Goal: Transaction & Acquisition: Purchase product/service

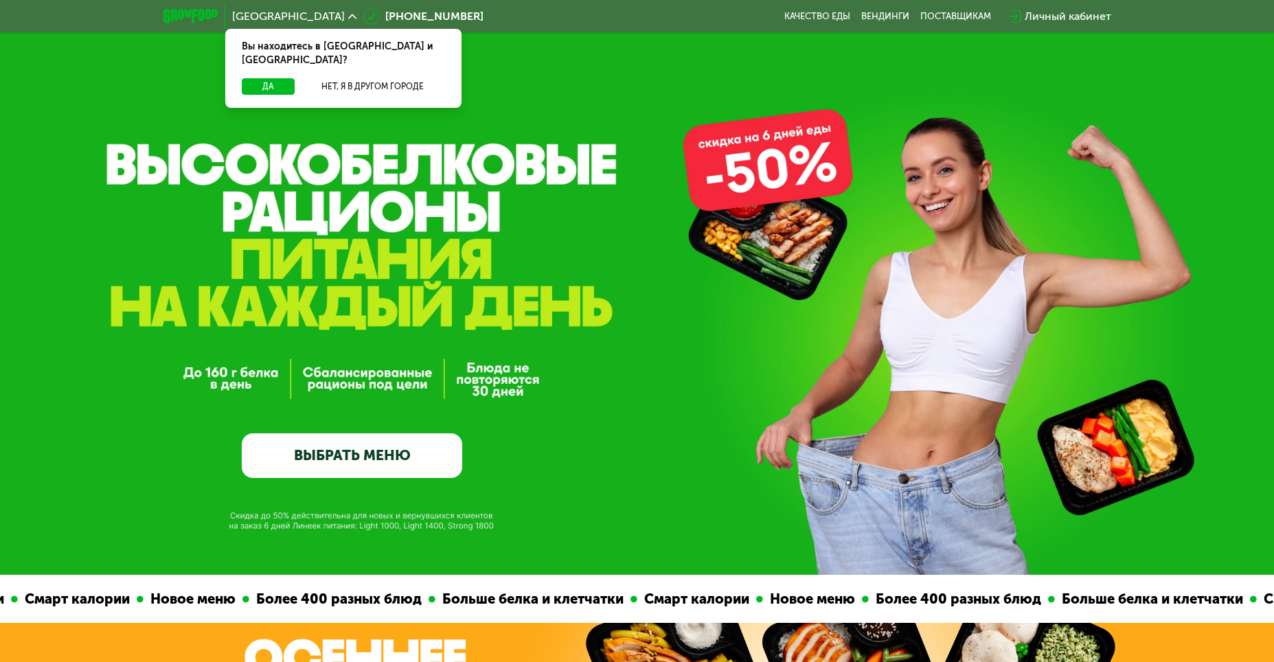
click at [271, 60] on div "Вы находитесь в [GEOGRAPHIC_DATA] и [GEOGRAPHIC_DATA]?" at bounding box center [343, 53] width 236 height 49
click at [271, 78] on button "Да" at bounding box center [268, 86] width 53 height 16
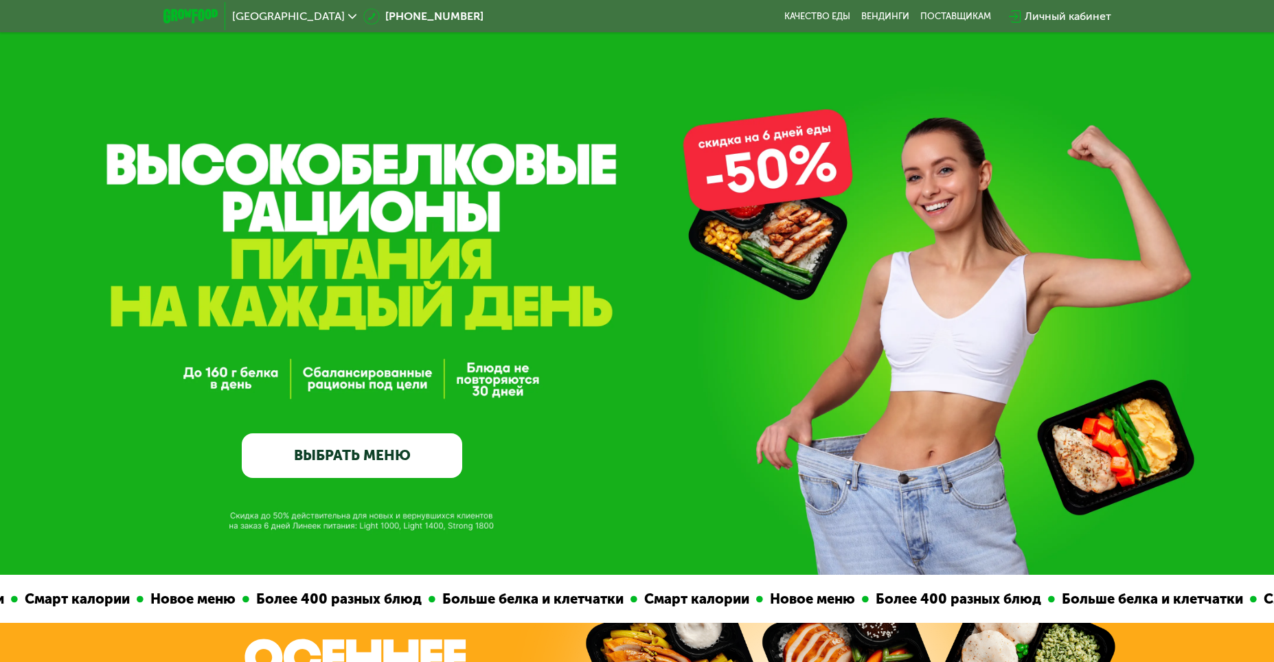
click at [268, 78] on button "Да" at bounding box center [268, 86] width 53 height 16
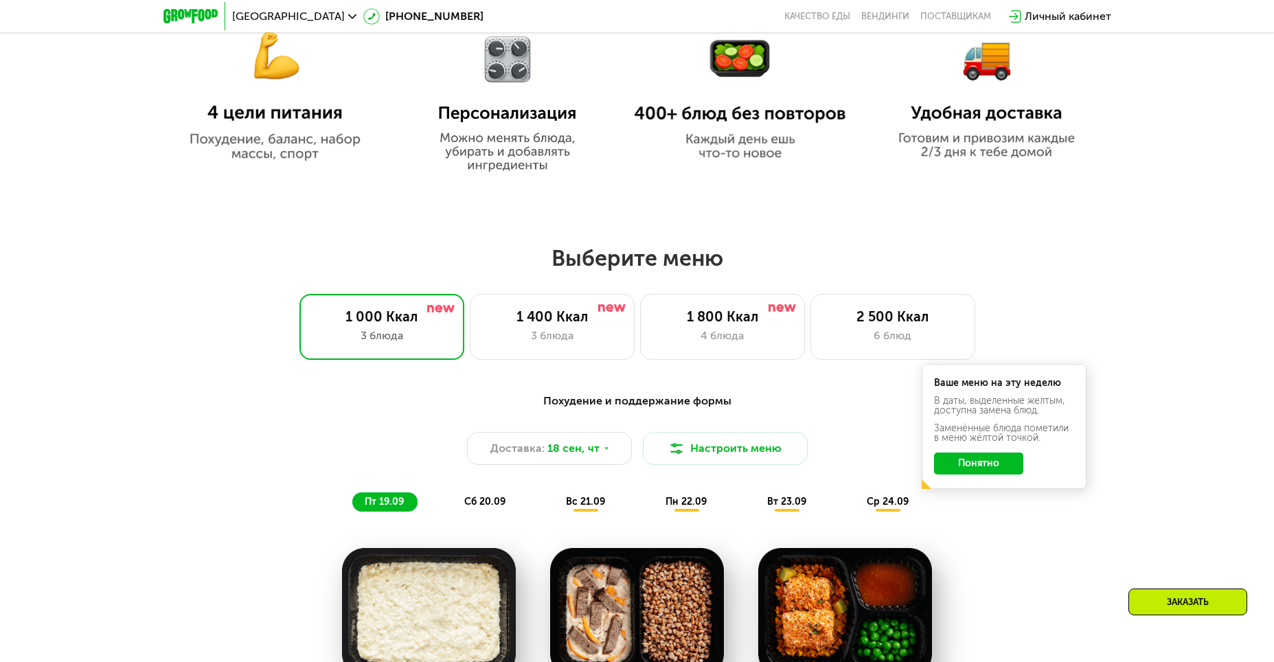
scroll to position [961, 0]
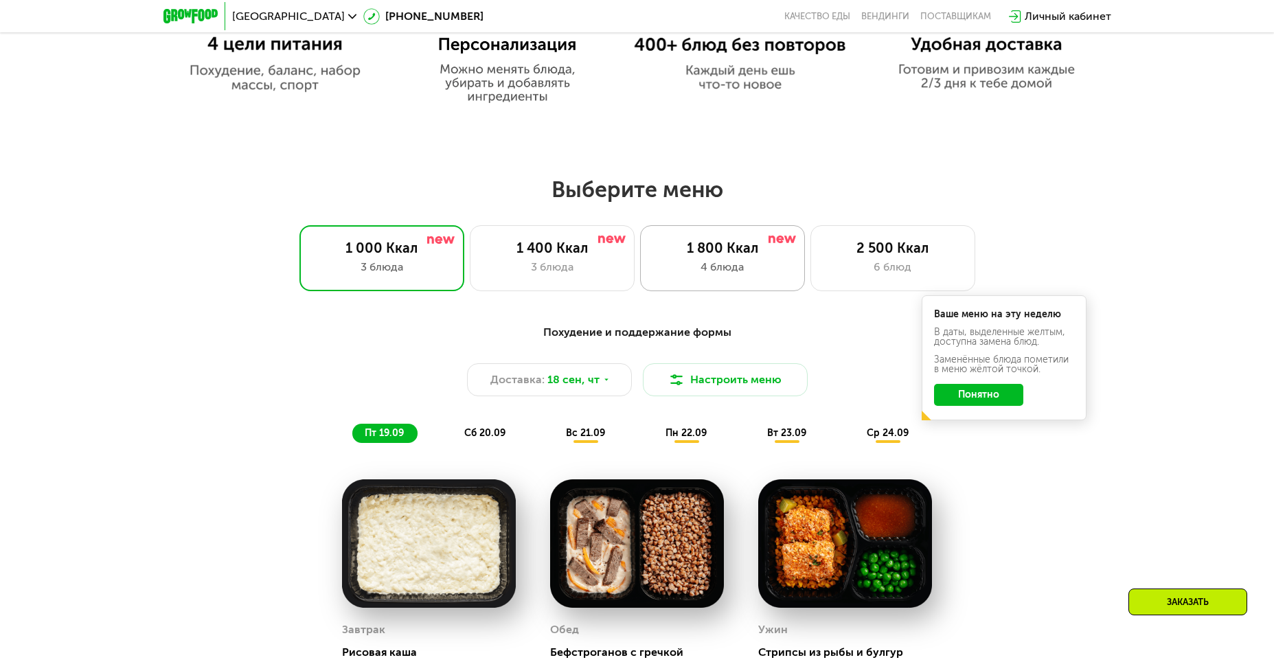
click at [722, 273] on div "4 блюда" at bounding box center [722, 267] width 136 height 16
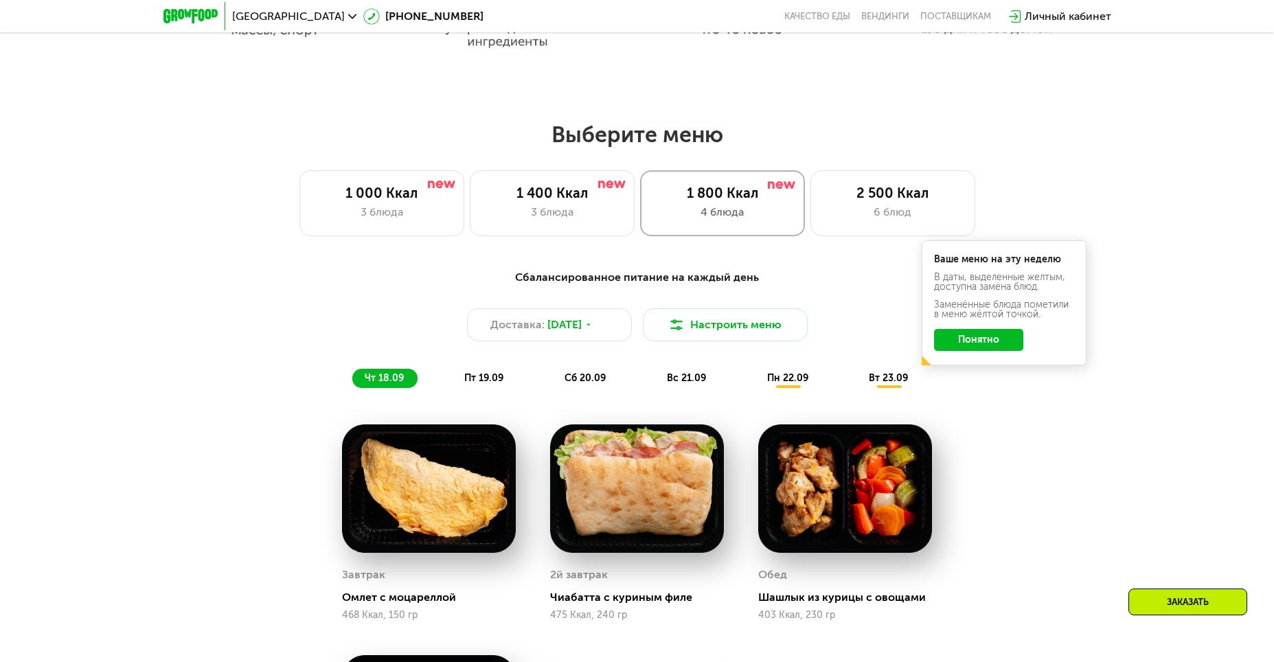
scroll to position [1099, 0]
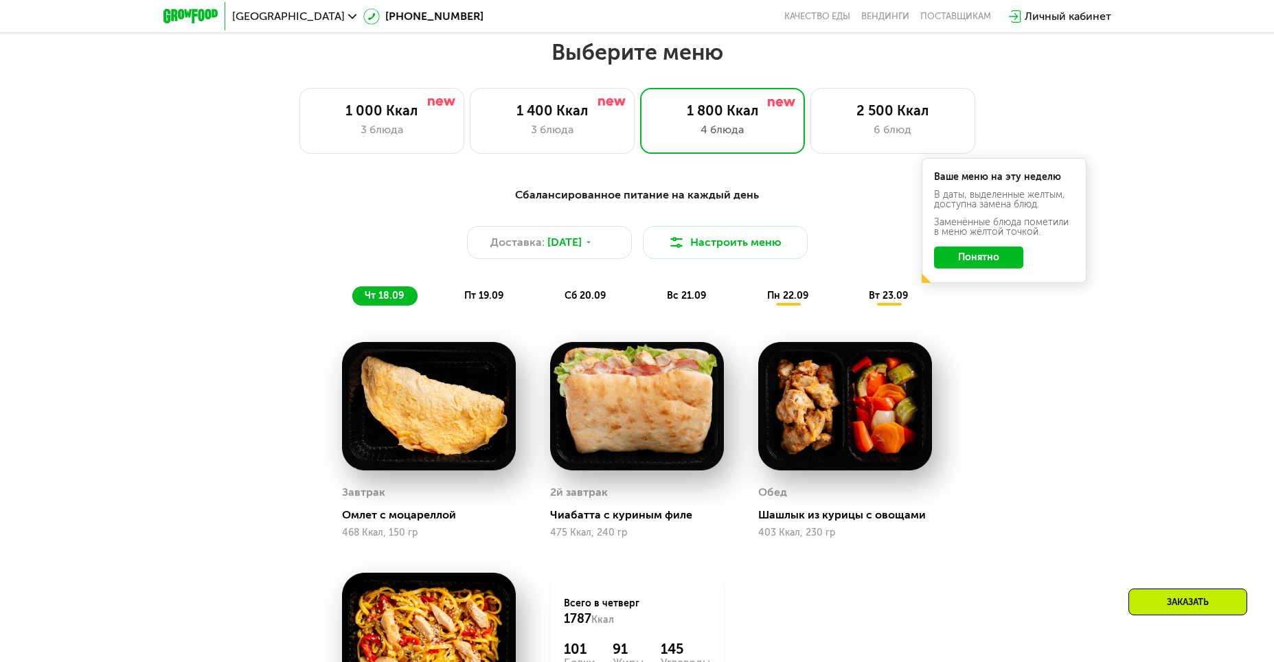
click at [483, 295] on span "пт 19.09" at bounding box center [483, 296] width 39 height 12
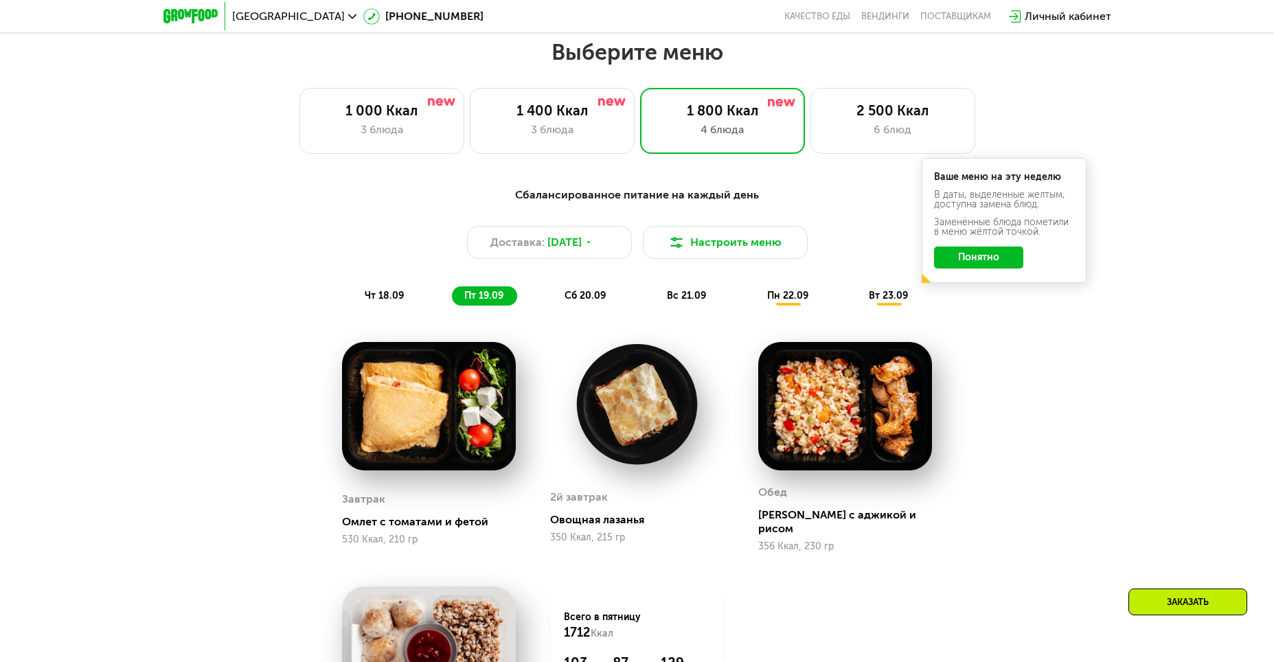
click at [599, 301] on span "сб 20.09" at bounding box center [584, 296] width 41 height 12
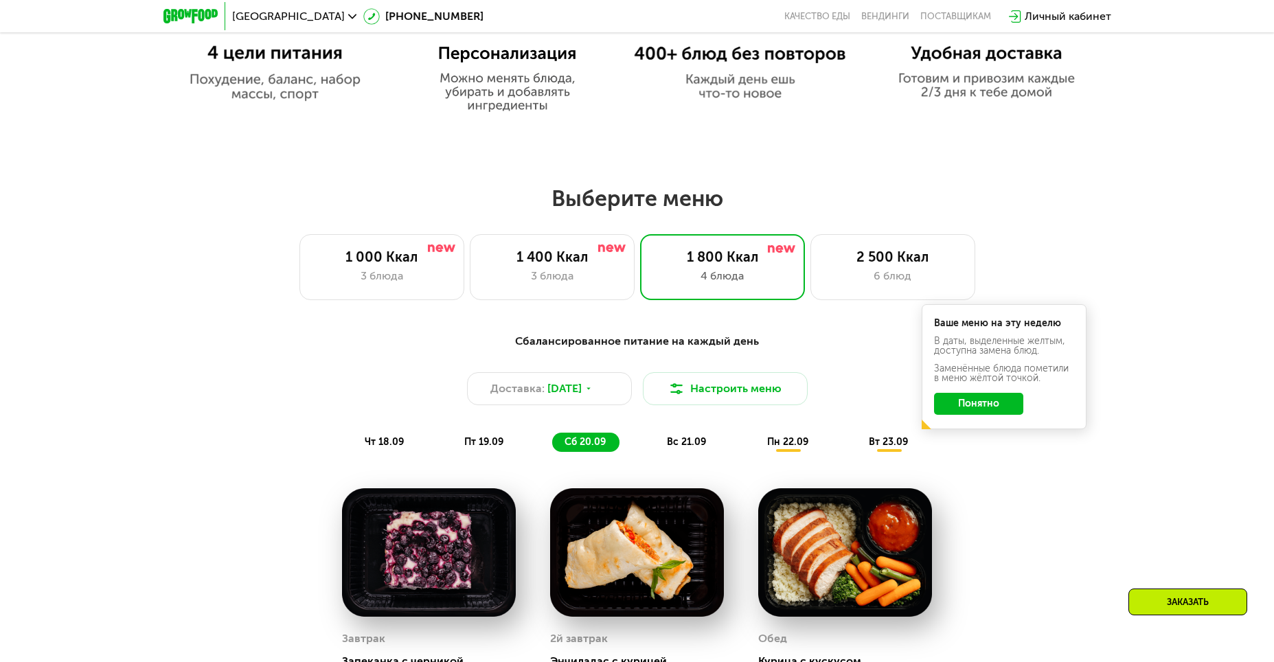
scroll to position [893, 0]
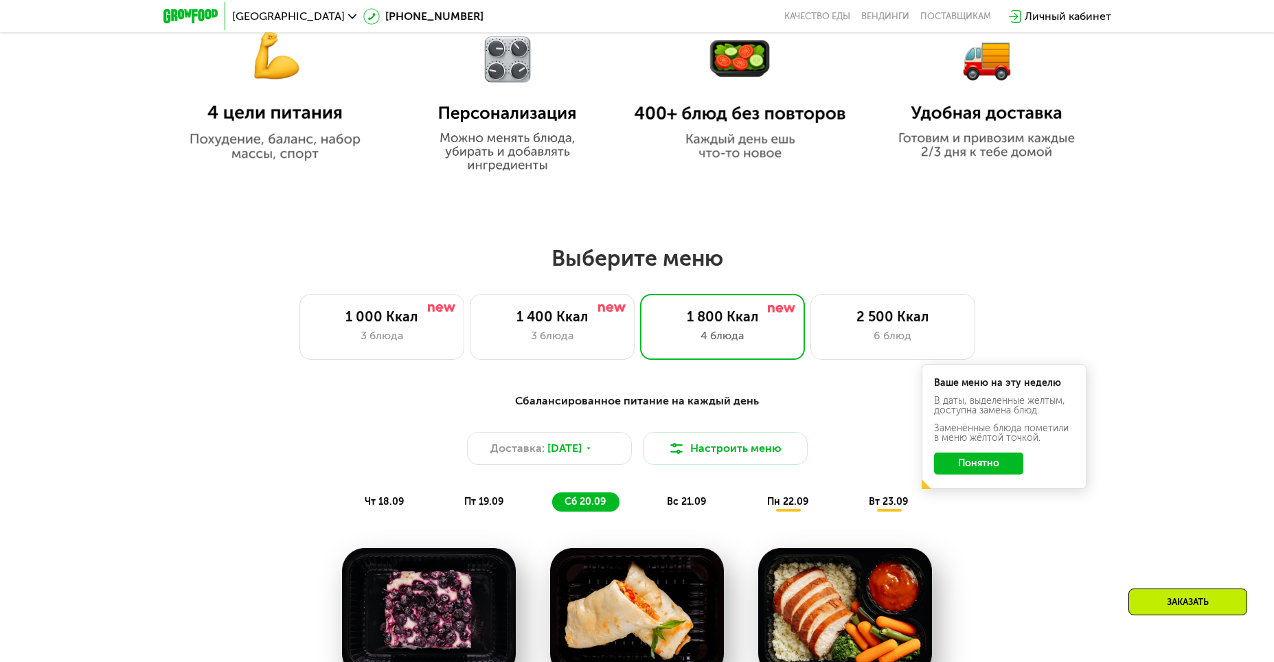
click at [987, 474] on button "Понятно" at bounding box center [978, 463] width 89 height 22
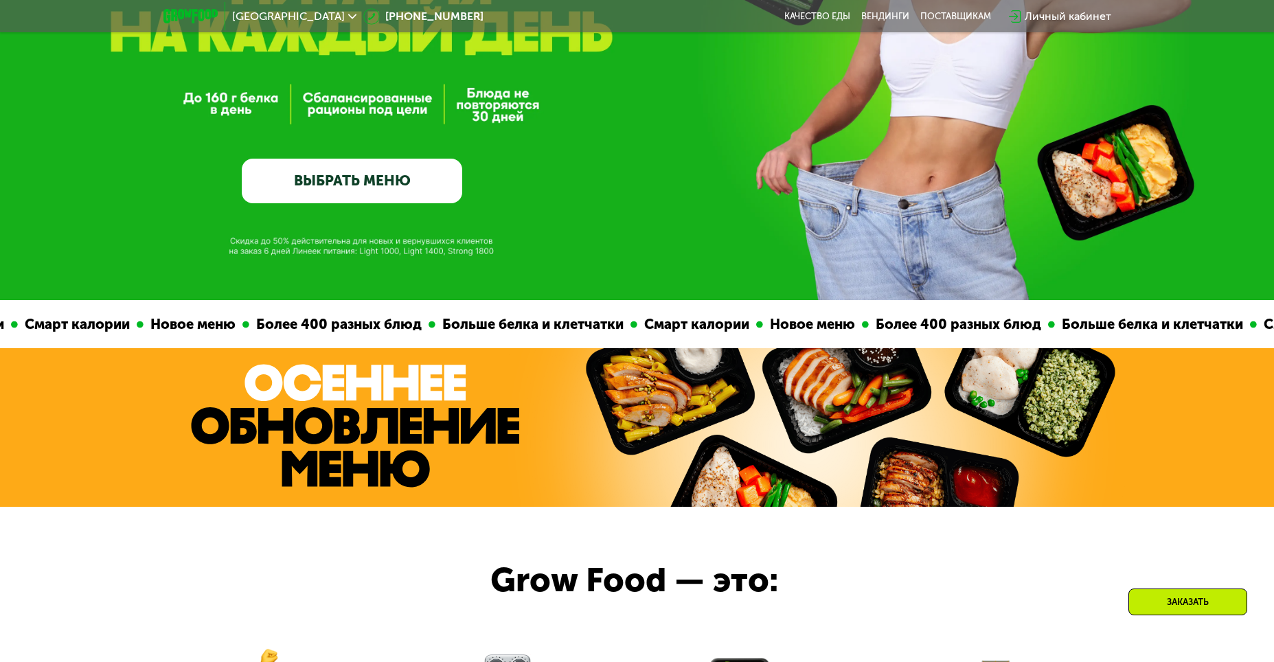
scroll to position [0, 0]
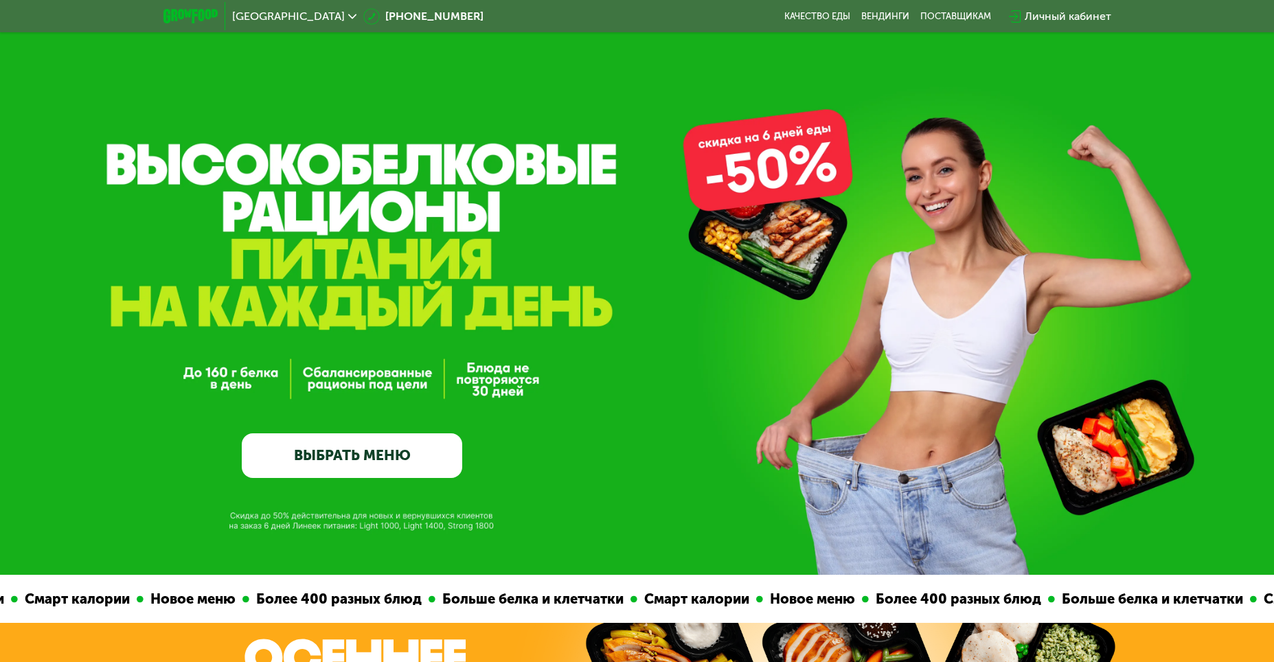
click at [433, 467] on link "ВЫБРАТЬ МЕНЮ" at bounding box center [352, 455] width 220 height 44
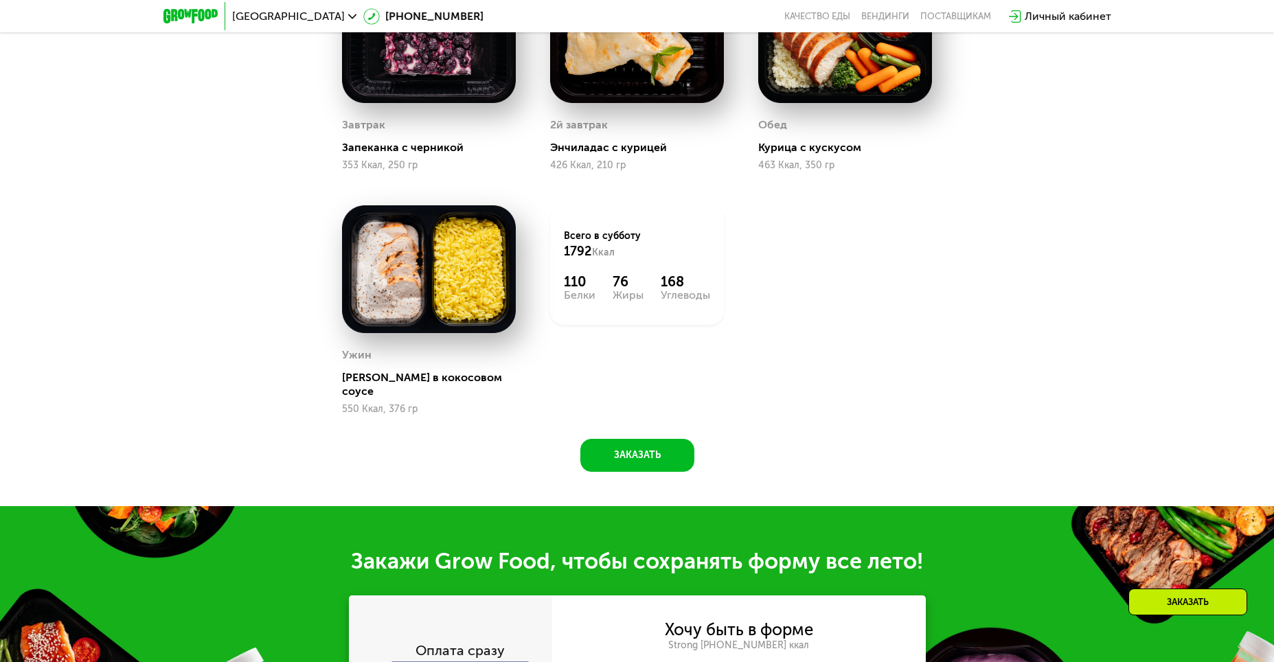
scroll to position [1728, 0]
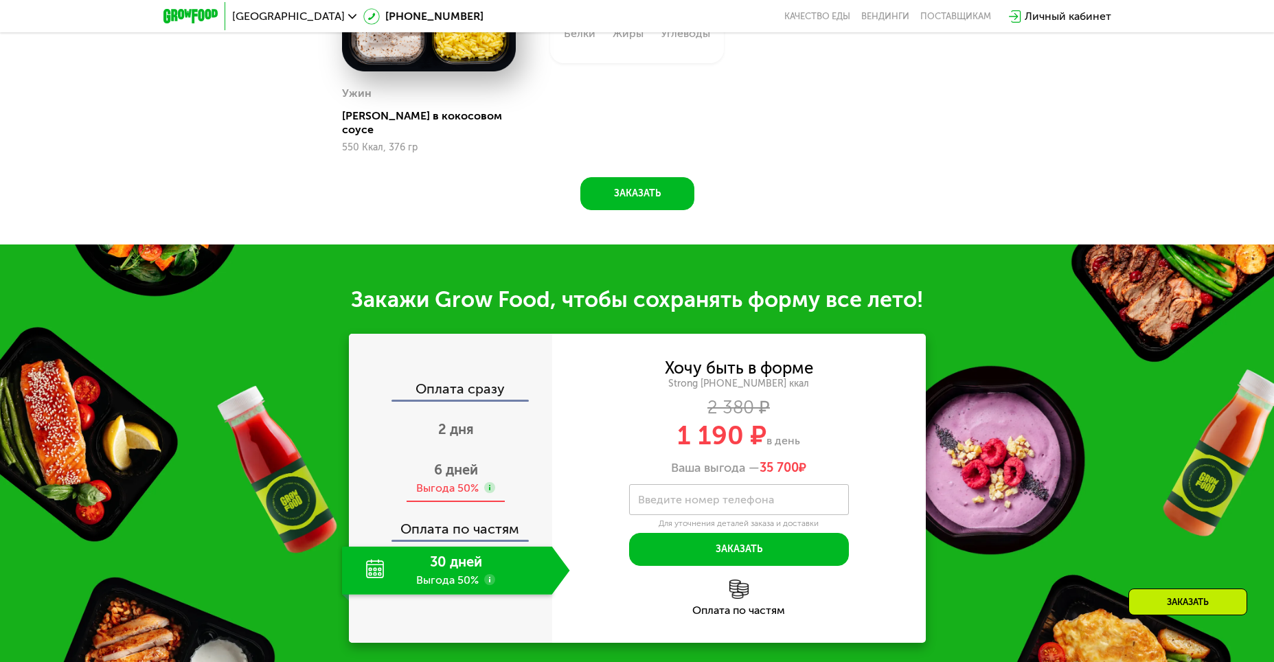
click at [442, 481] on div "Выгода 50%" at bounding box center [447, 488] width 62 height 15
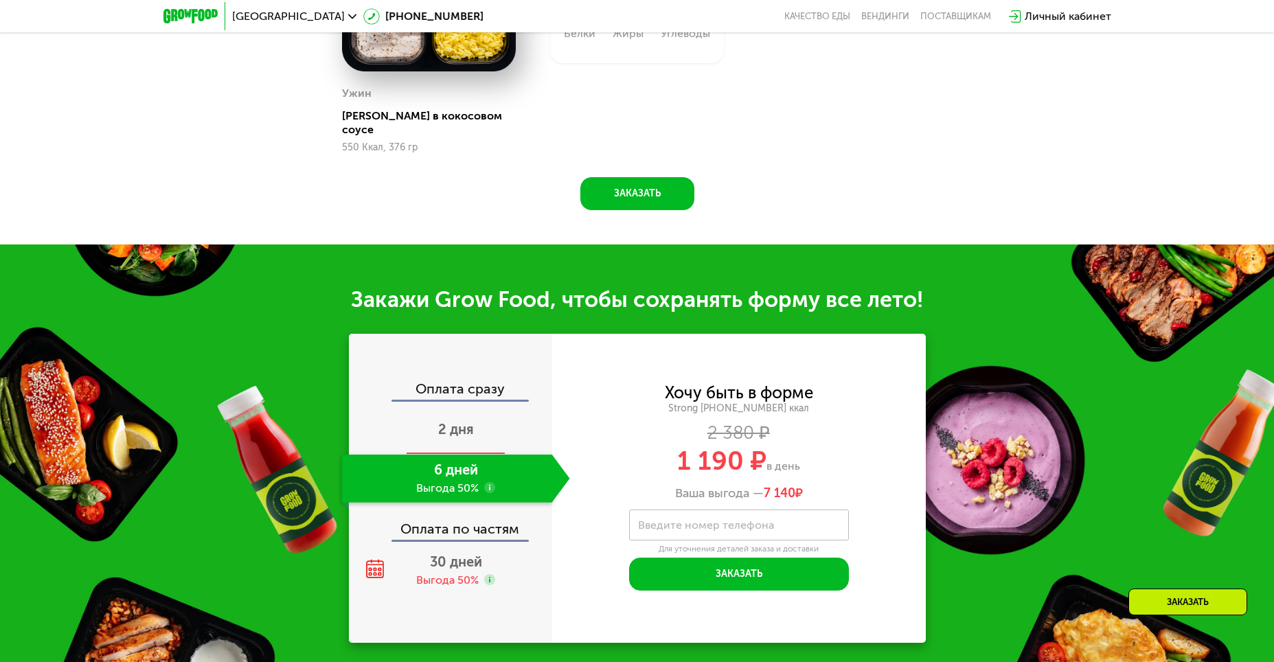
click at [473, 426] on span "2 дня" at bounding box center [456, 429] width 36 height 16
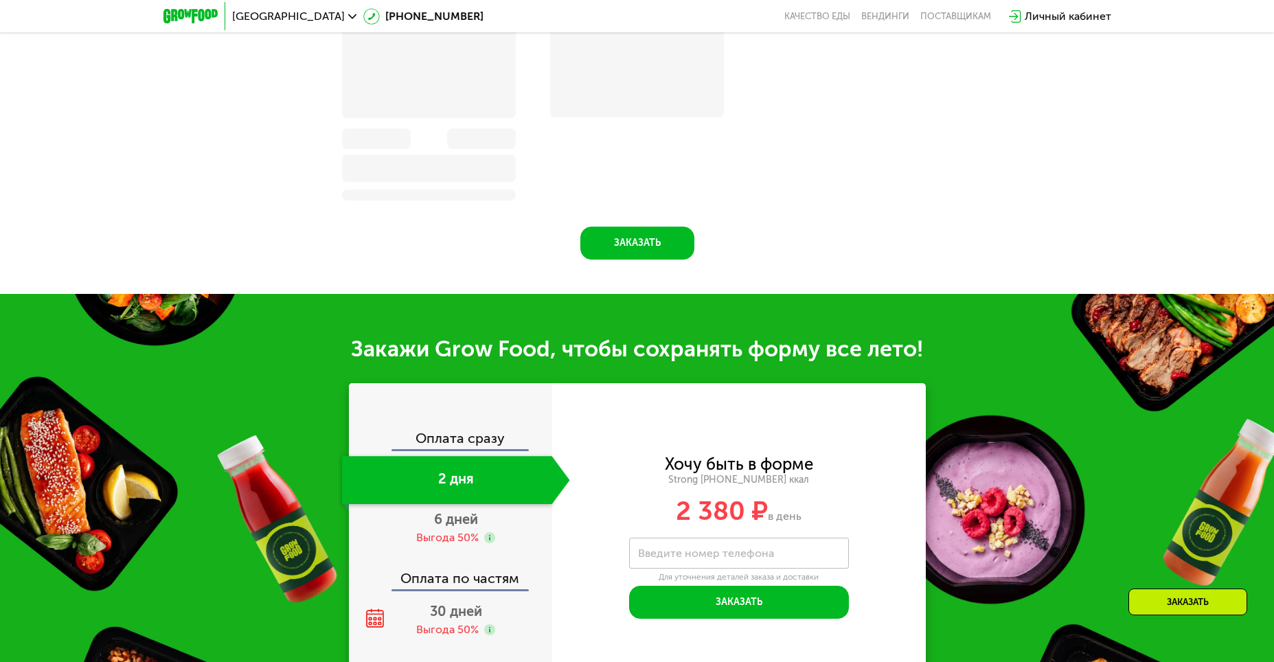
scroll to position [1791, 0]
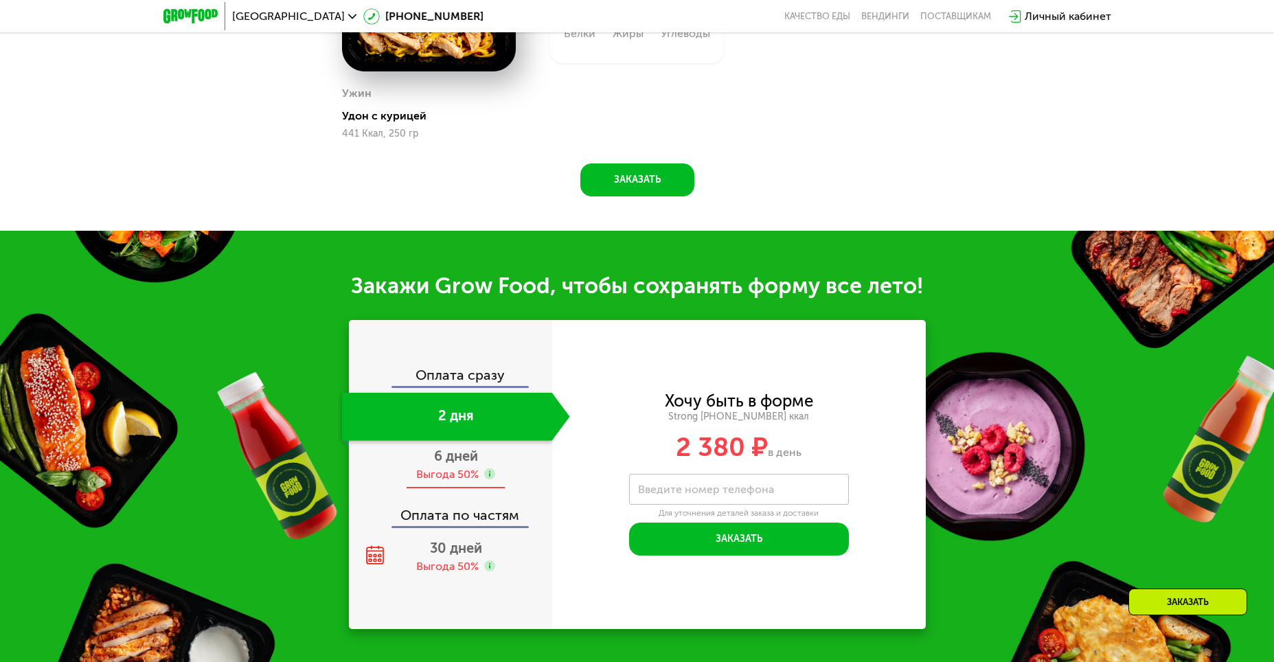
click at [463, 470] on div "6 дней Выгода 50%" at bounding box center [456, 465] width 228 height 48
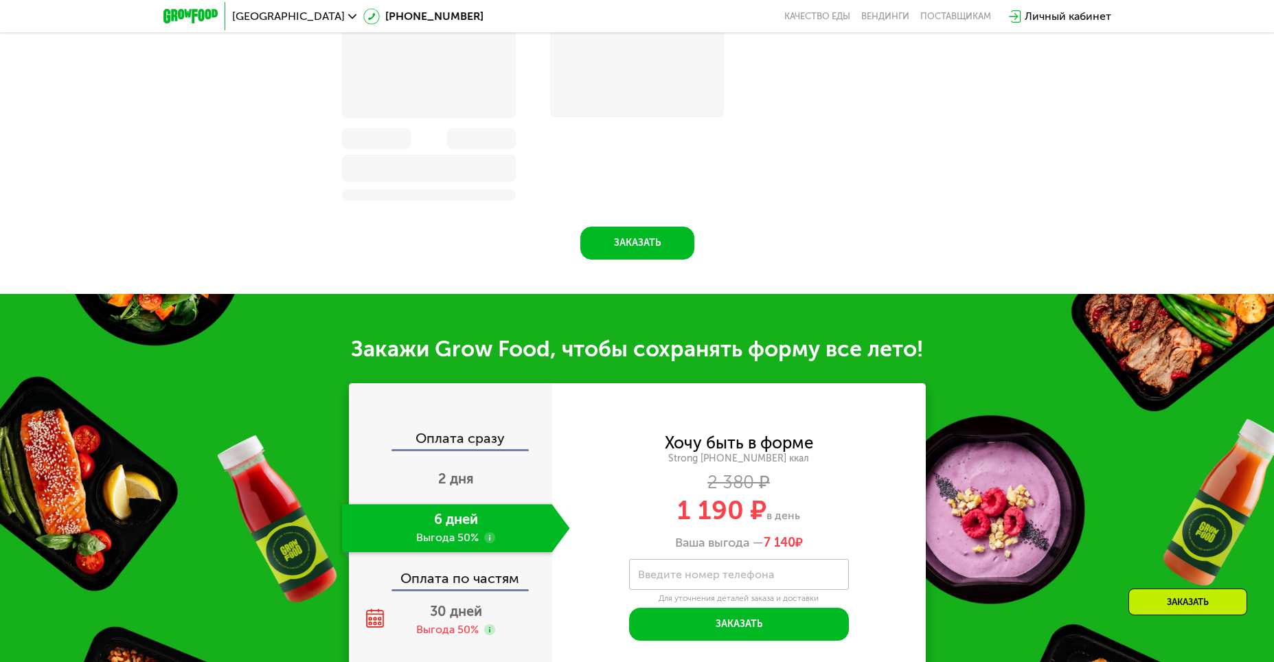
scroll to position [1728, 0]
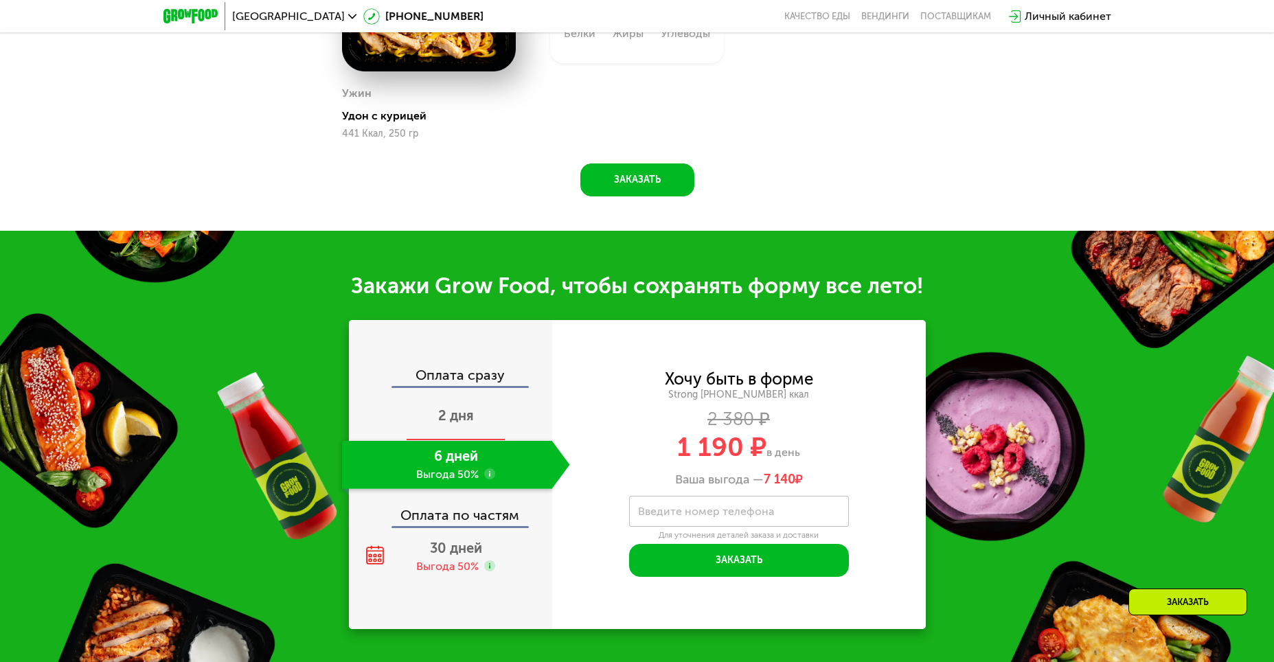
click at [467, 409] on div "2 дня" at bounding box center [456, 417] width 228 height 48
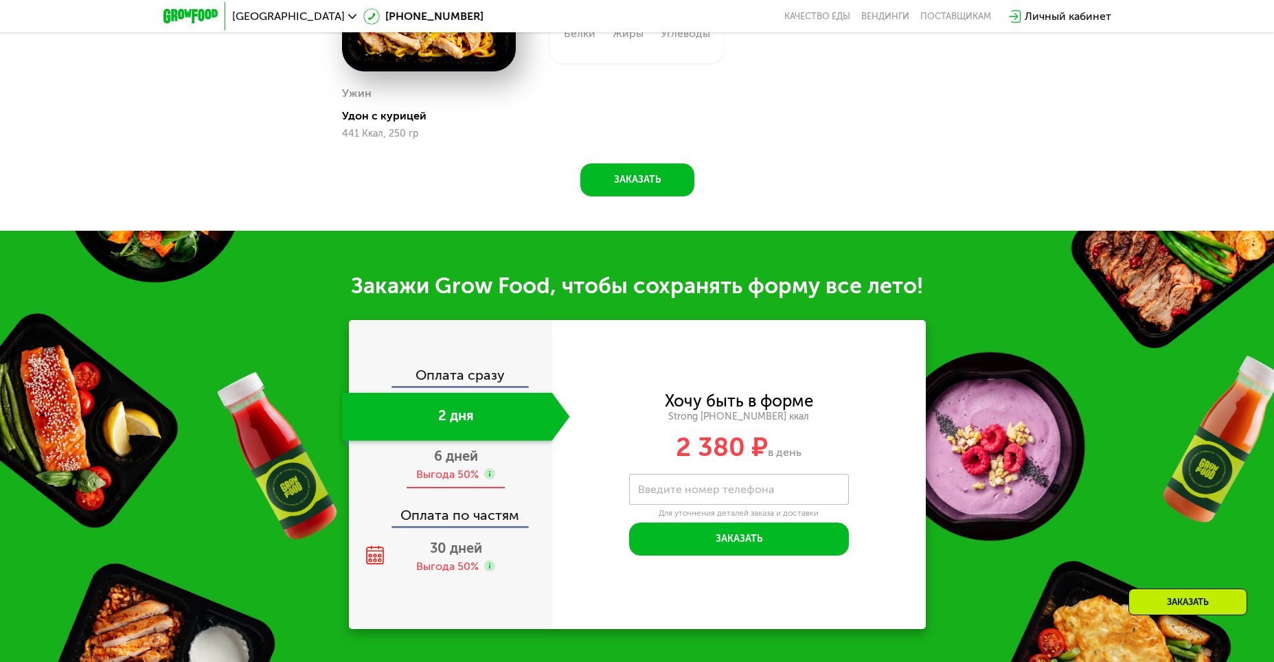
click at [459, 480] on div "Выгода 50%" at bounding box center [447, 474] width 62 height 15
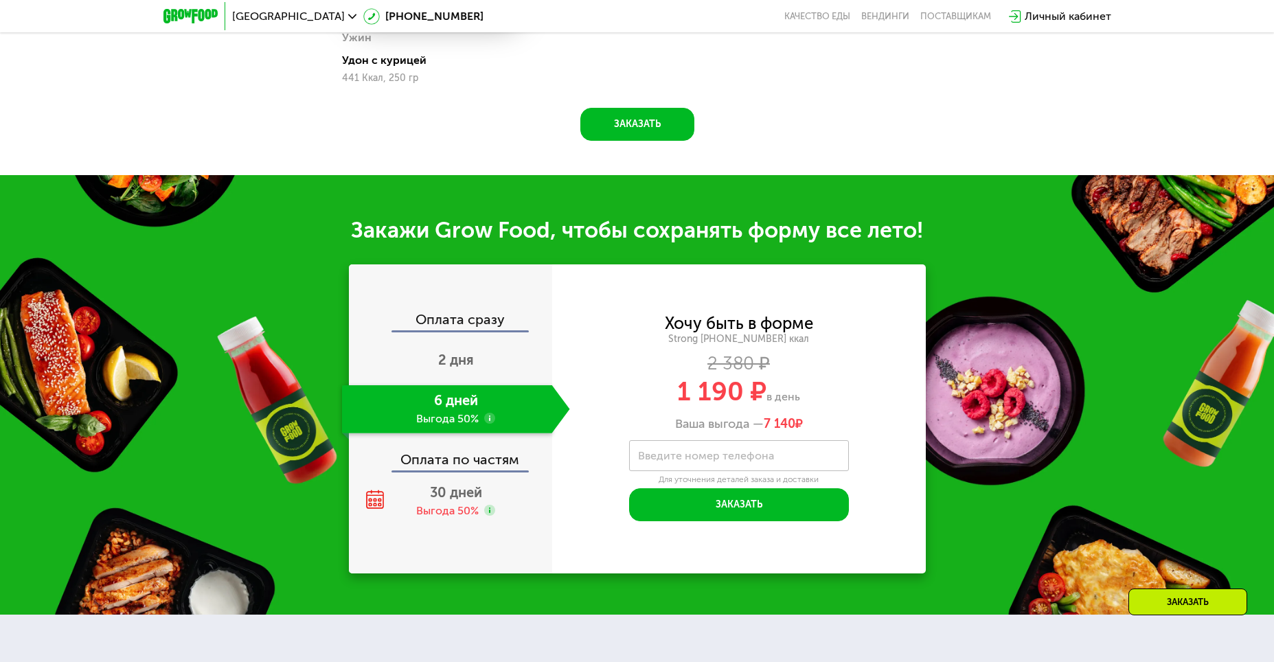
scroll to position [1796, 0]
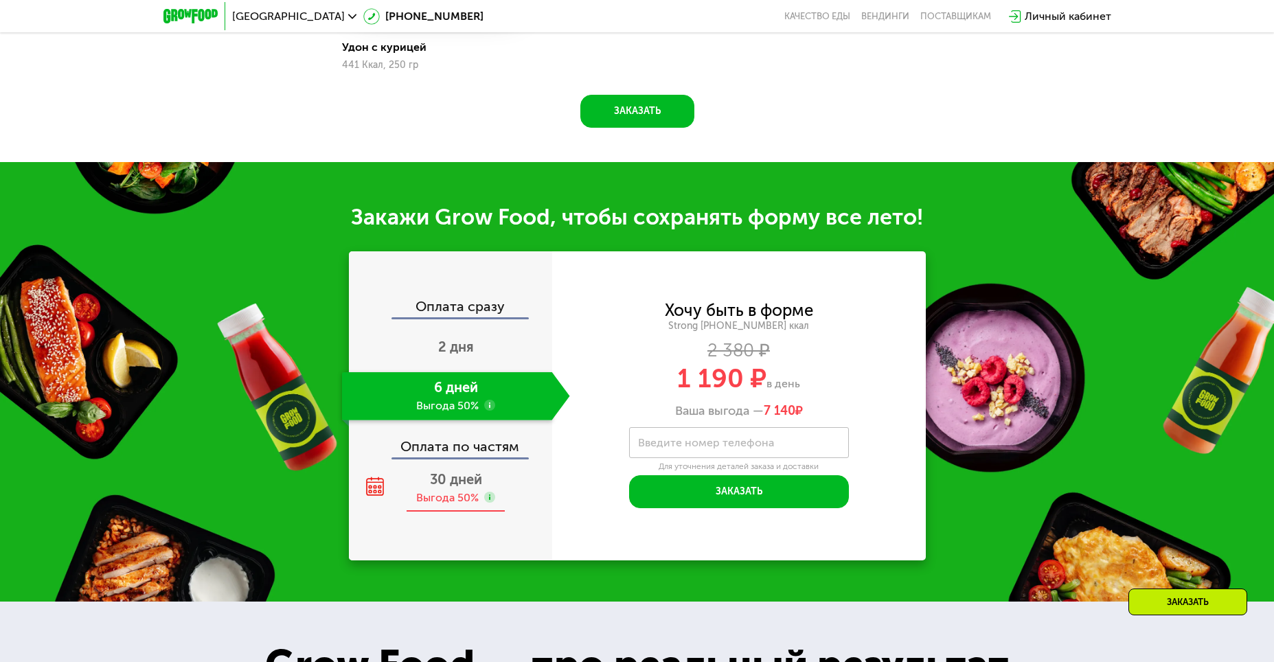
click at [435, 485] on span "30 дней" at bounding box center [456, 479] width 52 height 16
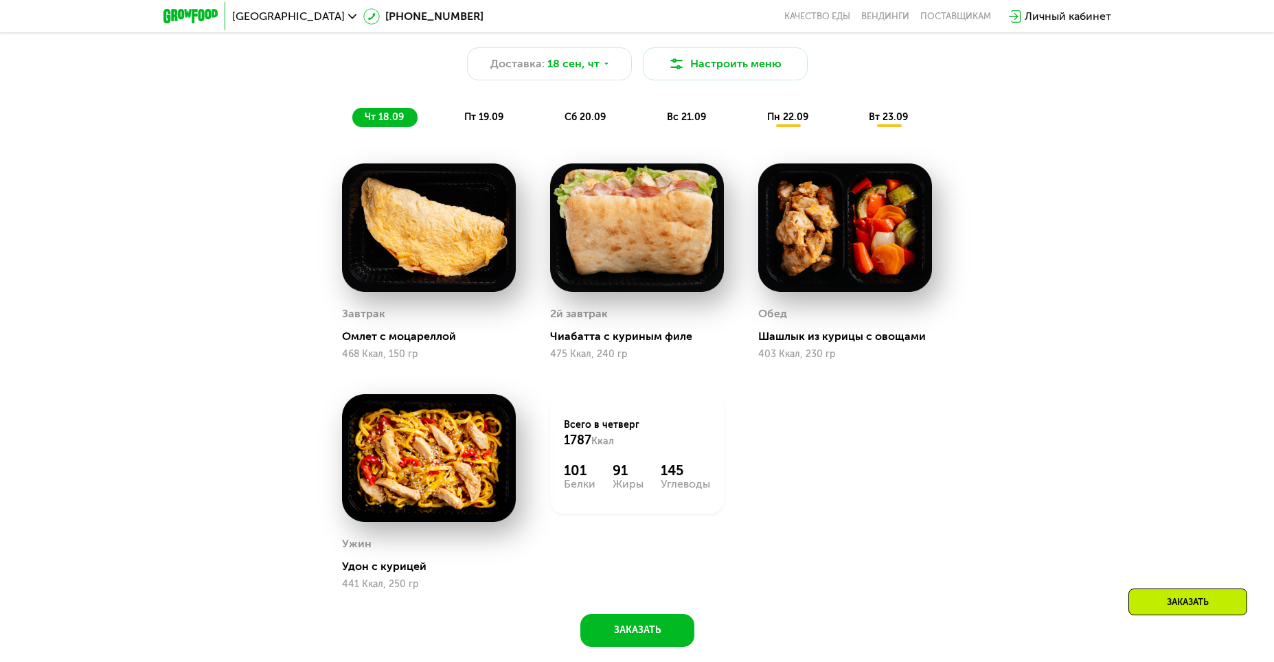
scroll to position [1110, 0]
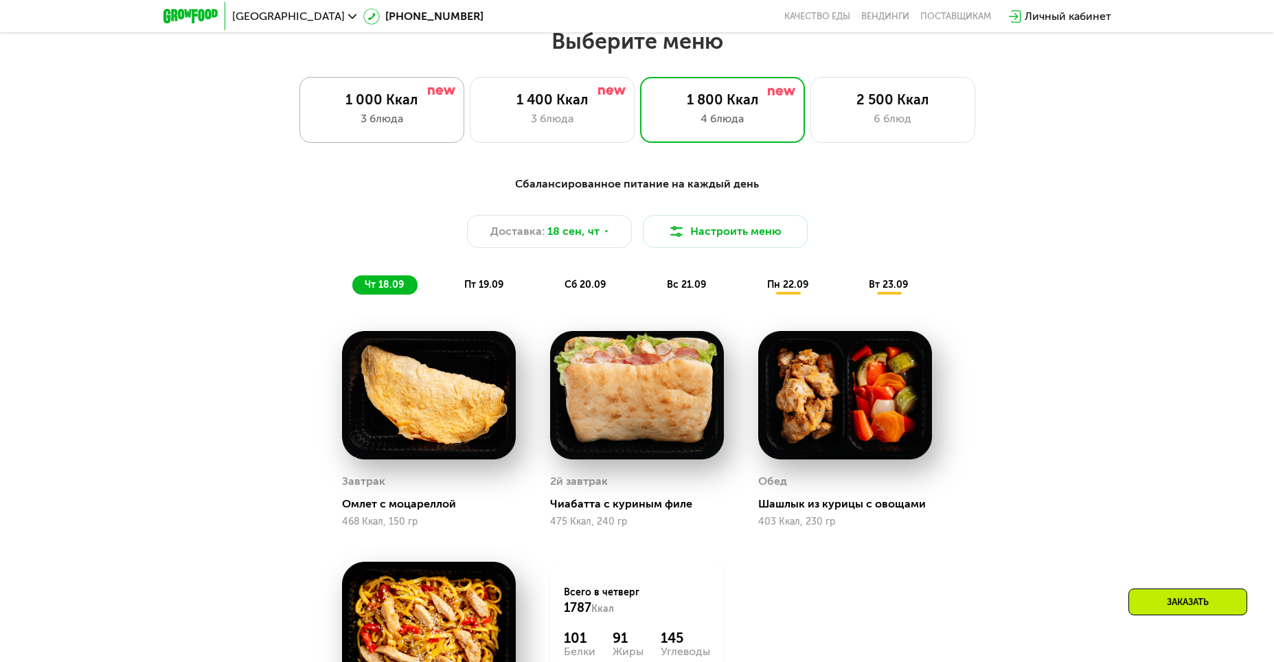
click at [426, 133] on div "1 000 Ккал 3 блюда" at bounding box center [381, 110] width 165 height 66
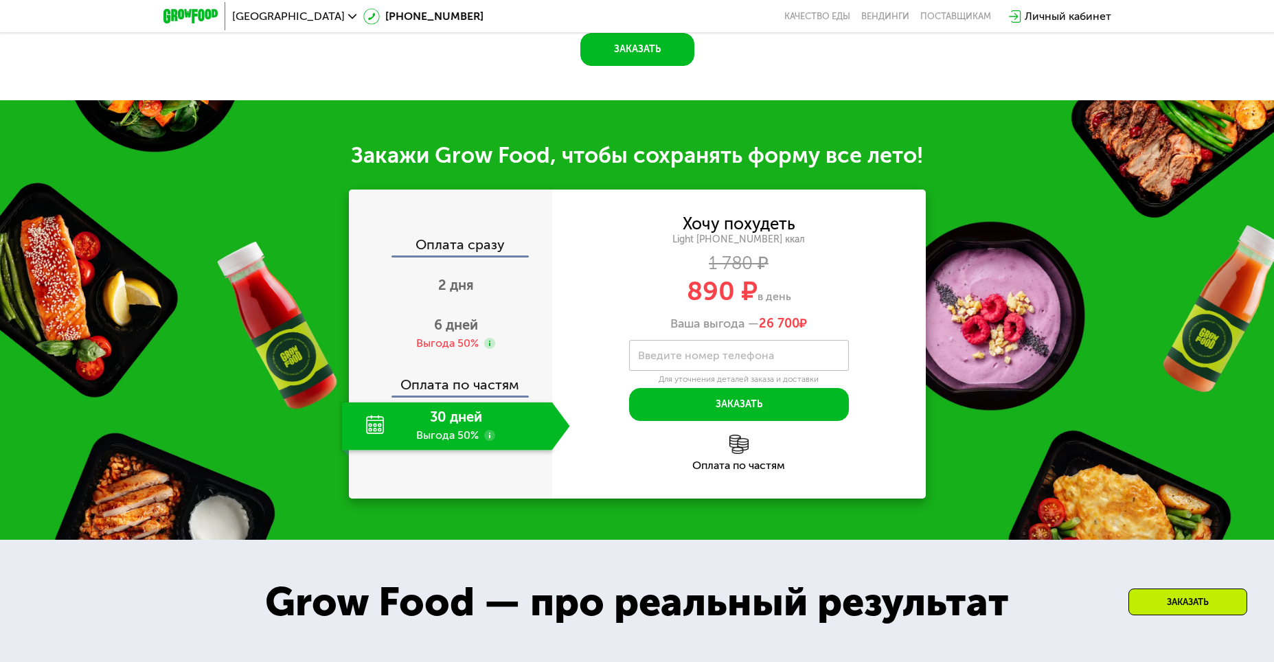
scroll to position [1796, 0]
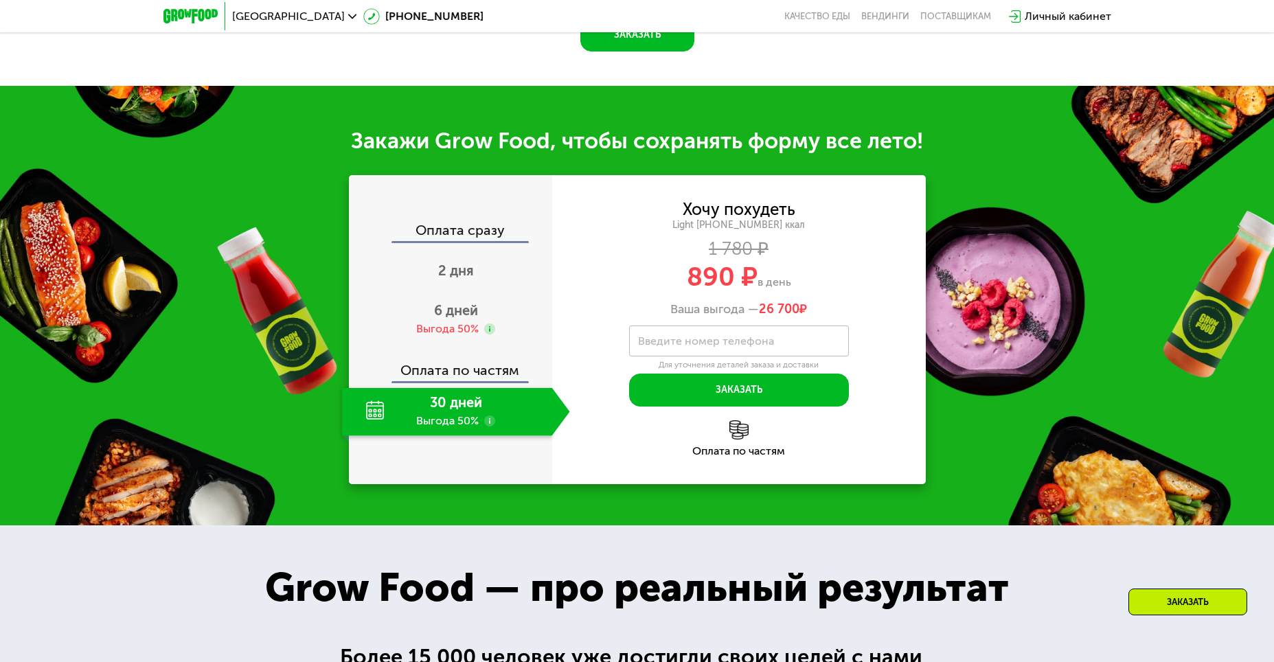
click at [438, 422] on div "30 дней Выгода 50%" at bounding box center [447, 412] width 210 height 48
